Goal: Information Seeking & Learning: Learn about a topic

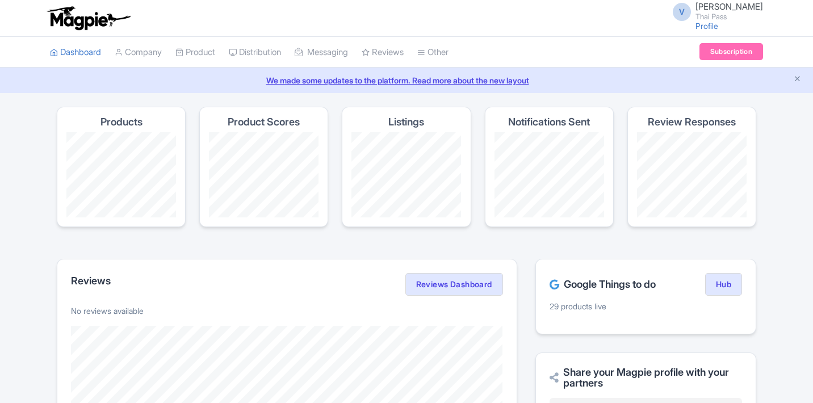
click at [676, 259] on div "Google Things to do Hub 29 products live" at bounding box center [646, 297] width 221 height 76
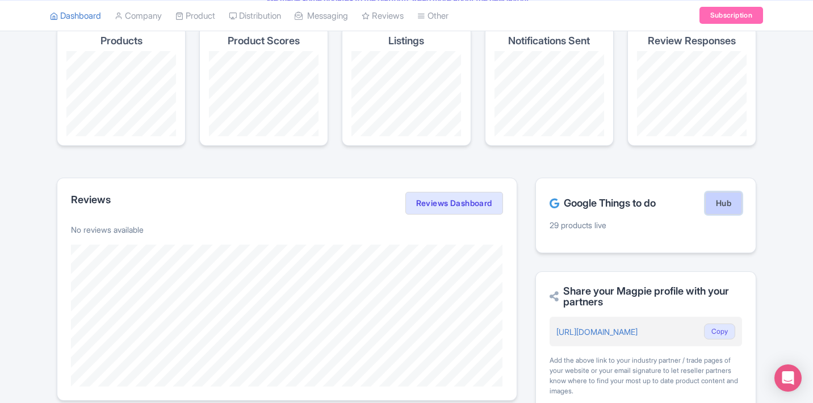
click at [717, 201] on link "Hub" at bounding box center [723, 203] width 37 height 23
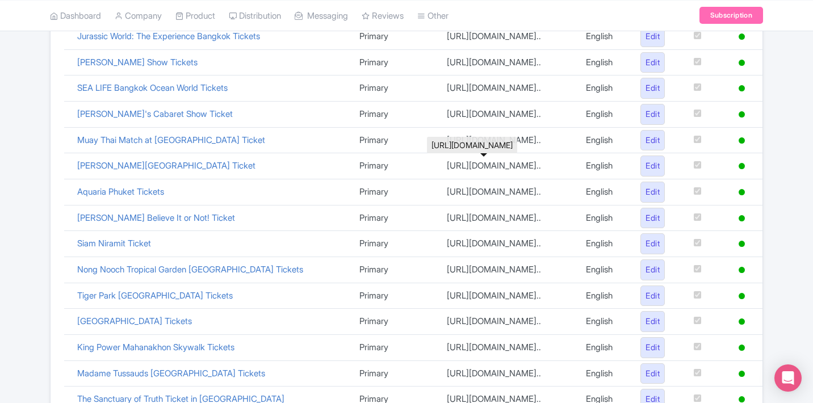
scroll to position [576, 0]
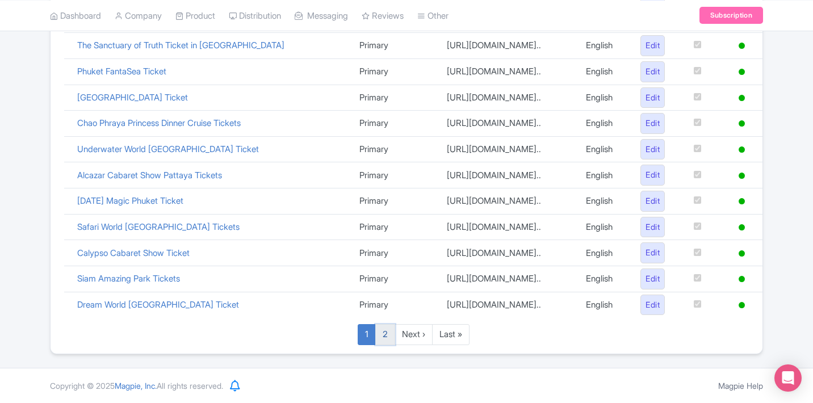
click at [386, 334] on link "2" at bounding box center [385, 334] width 20 height 21
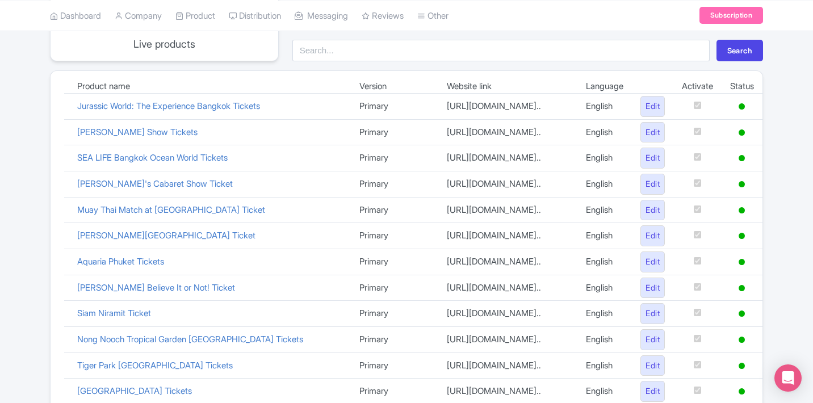
scroll to position [0, 0]
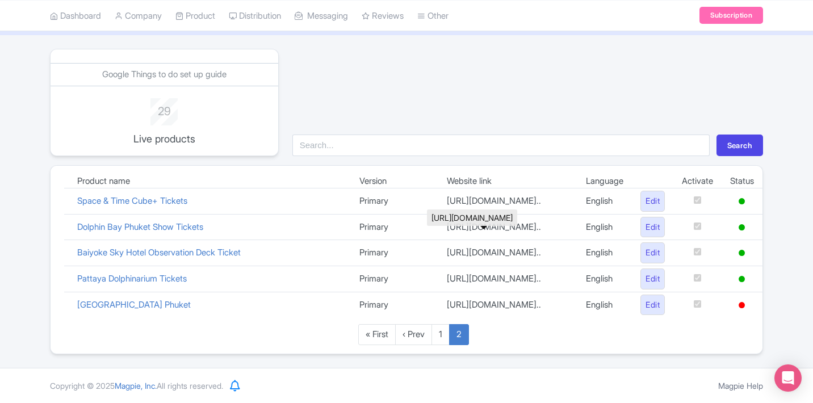
scroll to position [57, 0]
click at [445, 333] on link "1" at bounding box center [441, 335] width 18 height 21
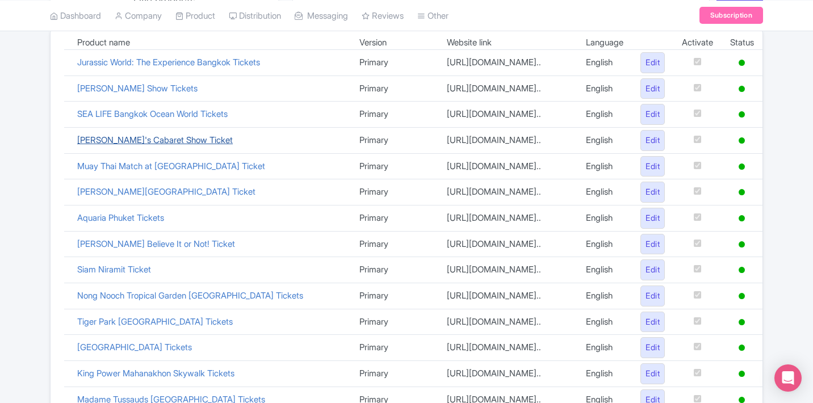
scroll to position [127, 0]
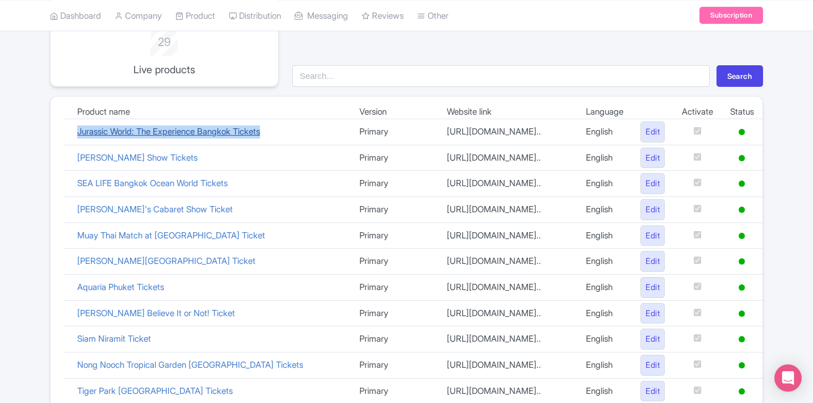
drag, startPoint x: 66, startPoint y: 130, endPoint x: 275, endPoint y: 133, distance: 209.6
click at [277, 136] on tr "Jurassic World: The Experience Bangkok Tickets Primary [URL][DOMAIN_NAME].. Eng…" at bounding box center [413, 132] width 699 height 26
copy tr "Jurassic World: The Experience Bangkok Tickets"
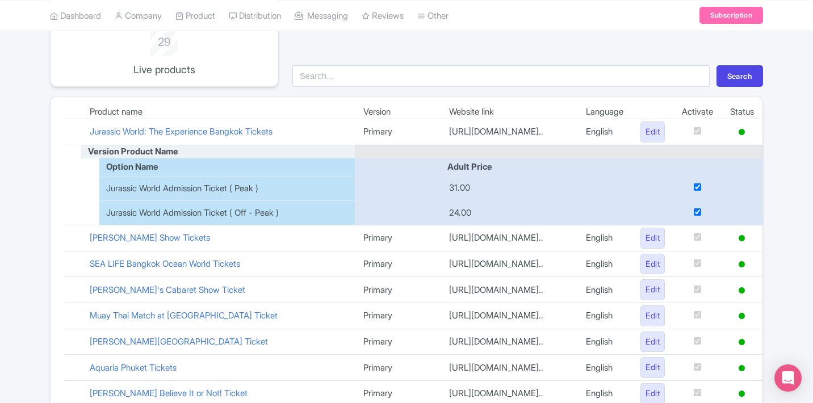
click at [515, 64] on form "Search" at bounding box center [528, 72] width 484 height 28
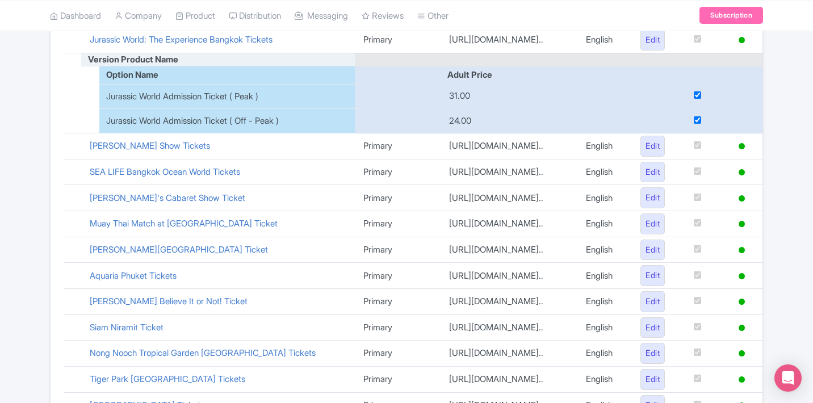
scroll to position [222, 0]
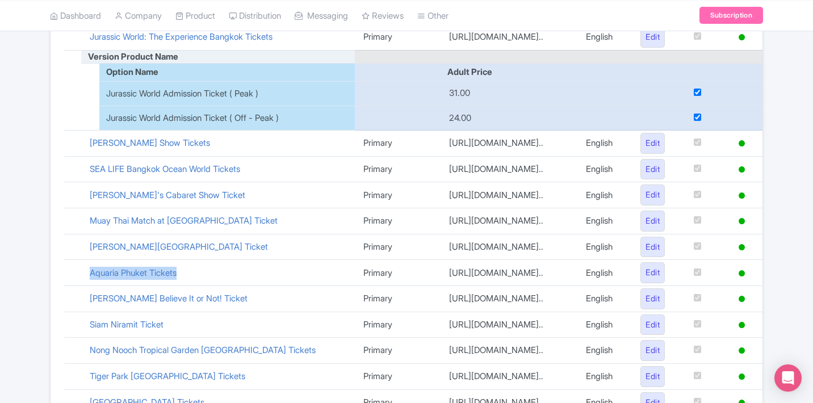
drag, startPoint x: 83, startPoint y: 277, endPoint x: 206, endPoint y: 282, distance: 122.8
click at [206, 282] on td "Aquaria Phuket Tickets" at bounding box center [218, 273] width 274 height 26
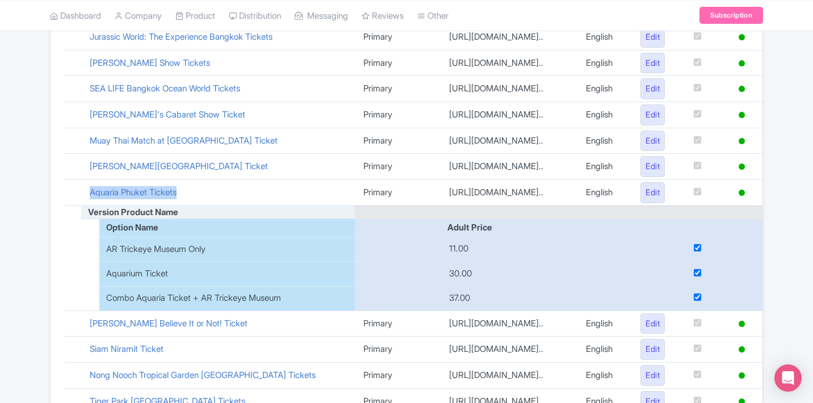
copy link "Aquaria Phuket Tickets"
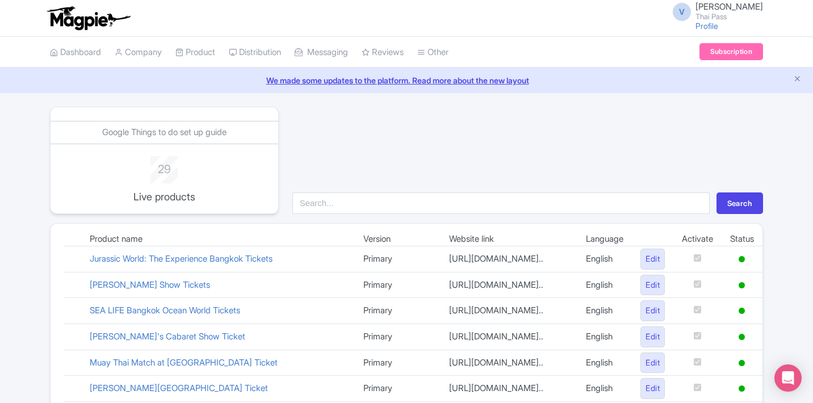
click at [488, 178] on div "Search" at bounding box center [528, 160] width 484 height 107
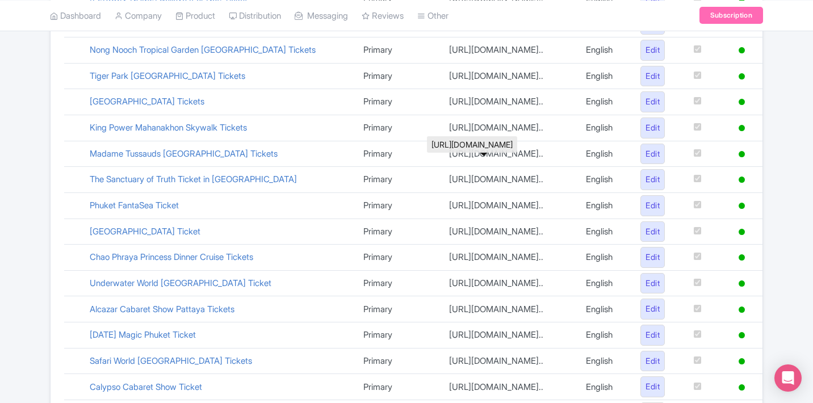
scroll to position [548, 0]
drag, startPoint x: 202, startPoint y: 208, endPoint x: 71, endPoint y: 208, distance: 130.6
click at [70, 208] on tr "Phuket FantaSea Ticket Primary [URL][DOMAIN_NAME].. English Edit" at bounding box center [413, 205] width 699 height 26
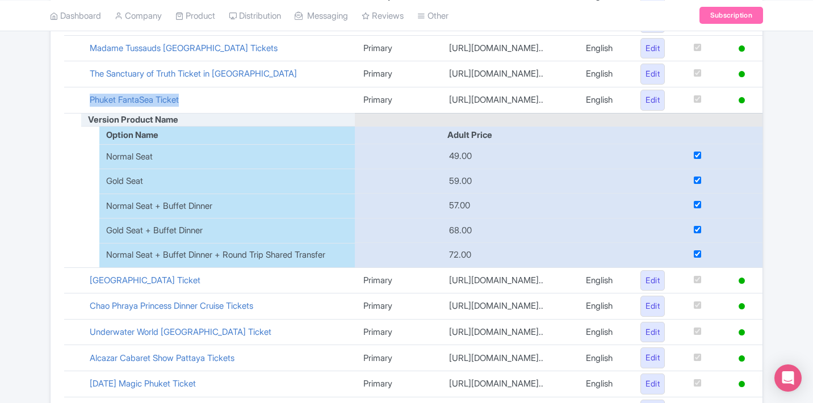
scroll to position [443, 0]
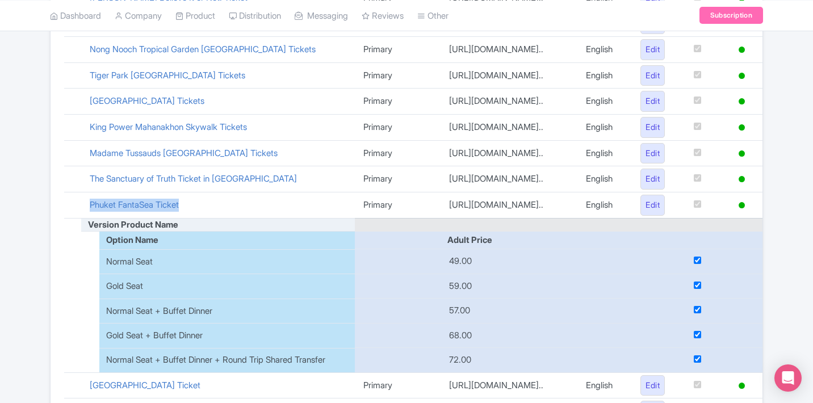
copy tr "Phuket FantaSea Ticket"
click at [52, 239] on div "Product name Version Website link Language Activate Status Jurassic World: The …" at bounding box center [407, 212] width 712 height 844
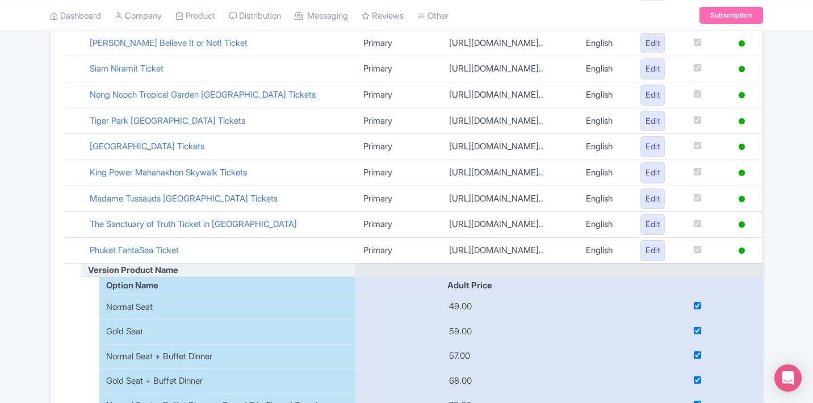
scroll to position [400, 0]
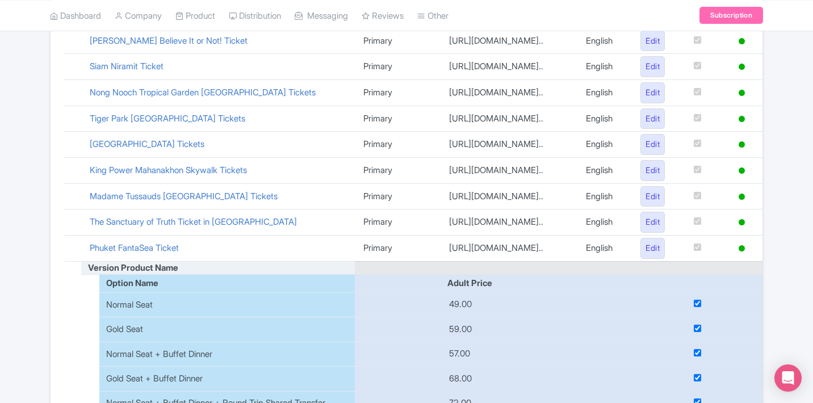
click at [277, 223] on td "The Sanctuary of Truth Ticket in [GEOGRAPHIC_DATA]" at bounding box center [218, 223] width 274 height 26
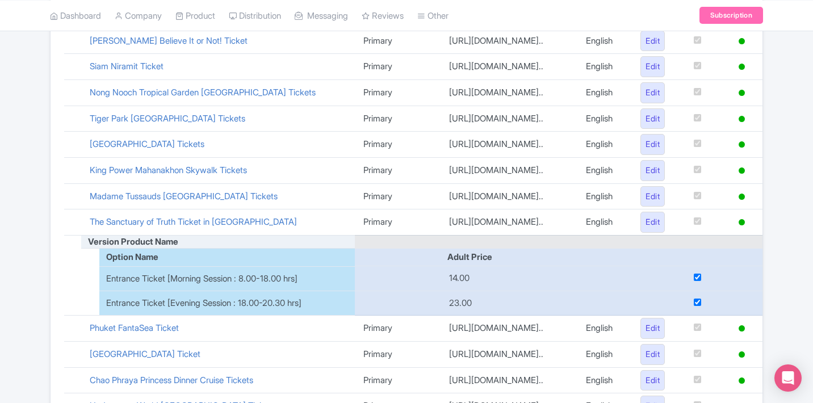
click at [267, 200] on td "Madame Tussauds [GEOGRAPHIC_DATA] Tickets" at bounding box center [218, 196] width 274 height 26
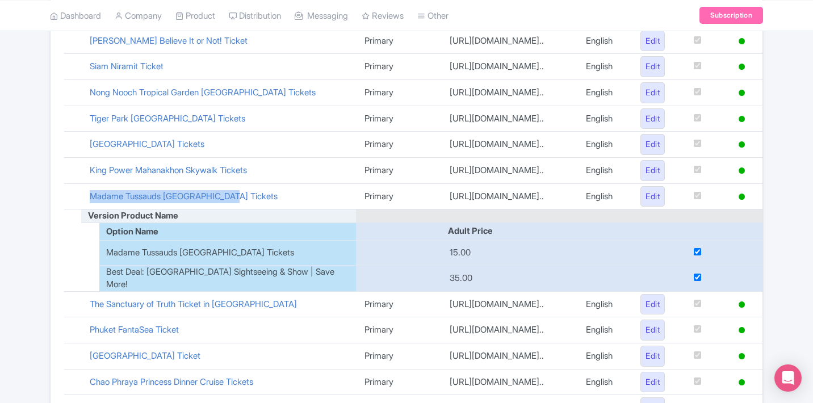
drag, startPoint x: 267, startPoint y: 200, endPoint x: 90, endPoint y: 186, distance: 177.7
click at [90, 186] on td "Madame Tussauds [GEOGRAPHIC_DATA] Tickets" at bounding box center [218, 196] width 275 height 26
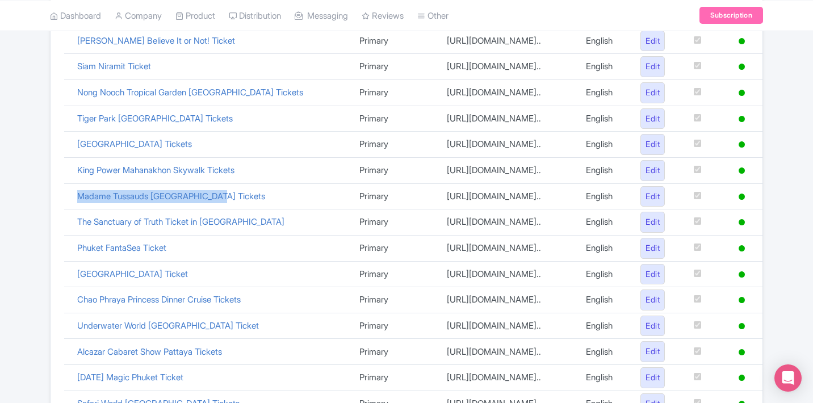
copy link "Madame Tussauds [GEOGRAPHIC_DATA] Tickets"
